Goal: Find specific page/section: Find specific page/section

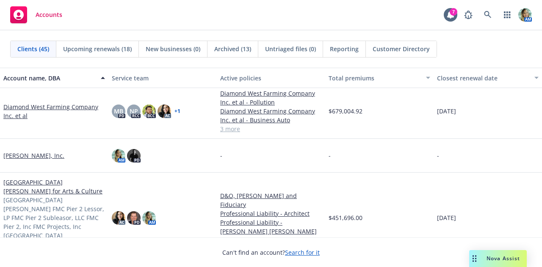
scroll to position [262, 0]
click at [47, 108] on link "Diamond West Farming Company Inc. et al" at bounding box center [54, 112] width 102 height 18
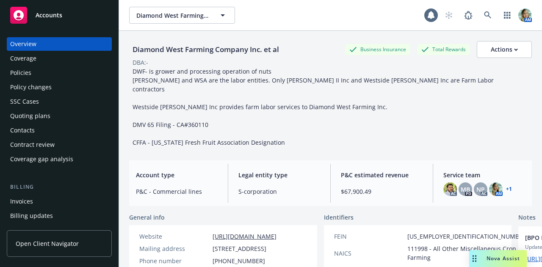
click at [22, 69] on div "Policies" at bounding box center [20, 73] width 21 height 14
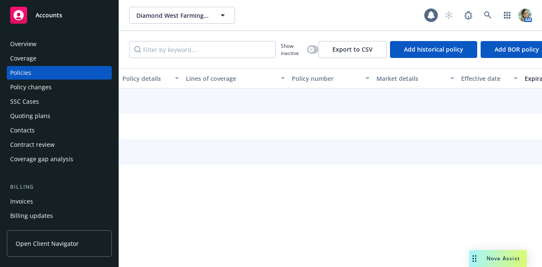
click at [23, 87] on div "Policy changes" at bounding box center [31, 88] width 42 height 14
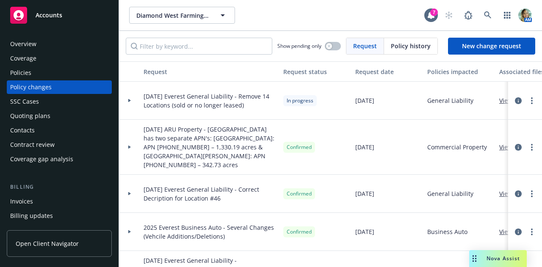
click at [55, 71] on div "Policies" at bounding box center [59, 73] width 98 height 14
